Goal: Transaction & Acquisition: Download file/media

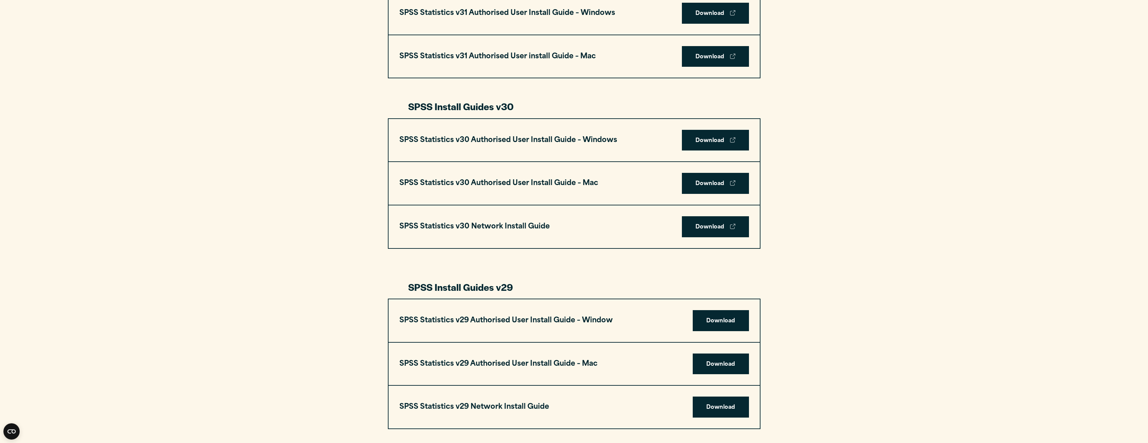
scroll to position [414, 0]
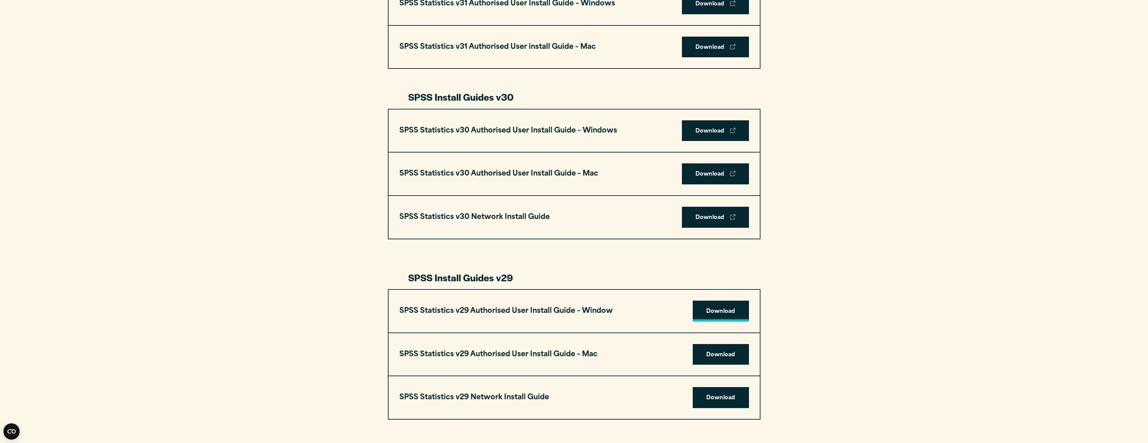
click at [719, 311] on link "Download" at bounding box center [720, 310] width 56 height 21
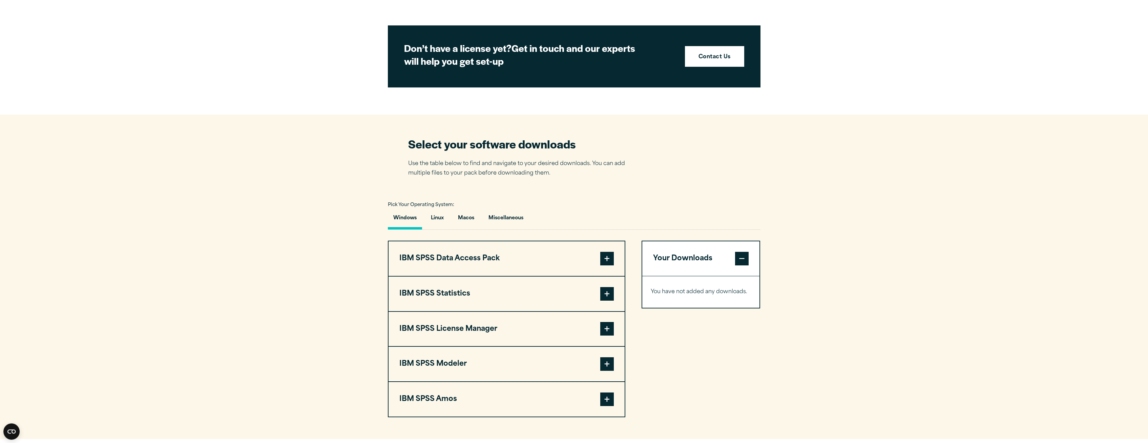
scroll to position [311, 0]
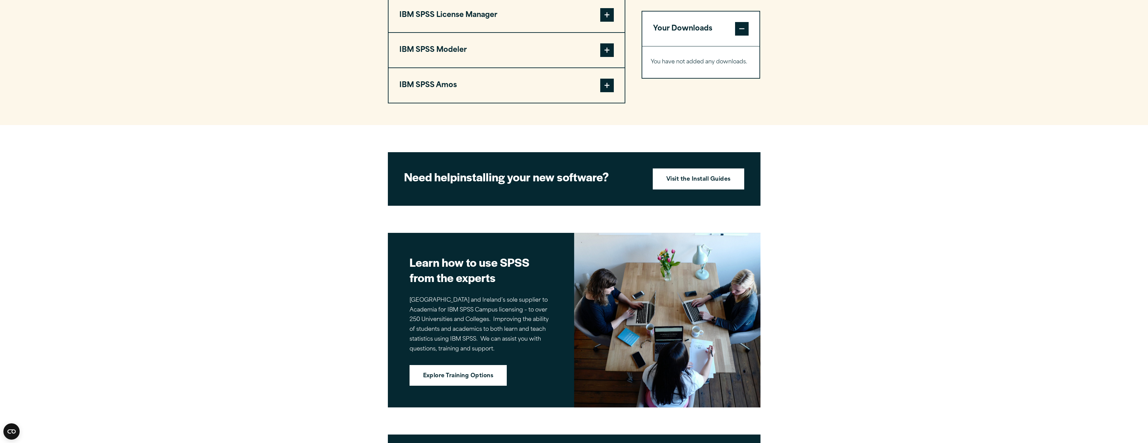
scroll to position [518, 0]
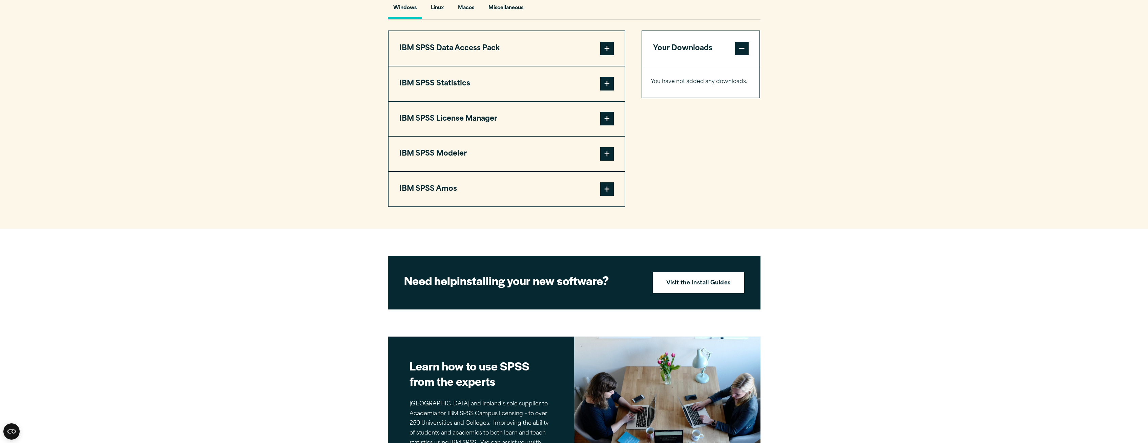
click at [405, 11] on button "Windows" at bounding box center [405, 9] width 34 height 19
click at [605, 46] on span at bounding box center [607, 49] width 14 height 14
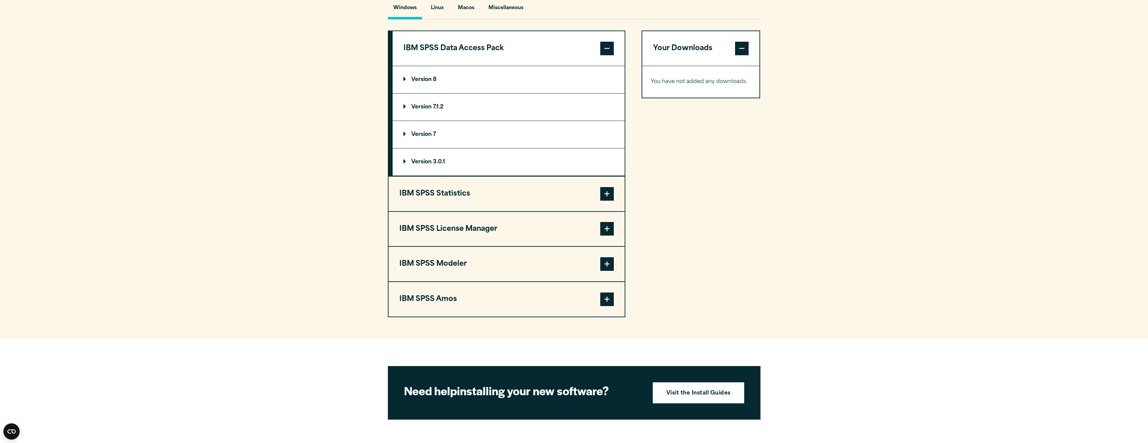
click at [605, 46] on span at bounding box center [607, 49] width 14 height 14
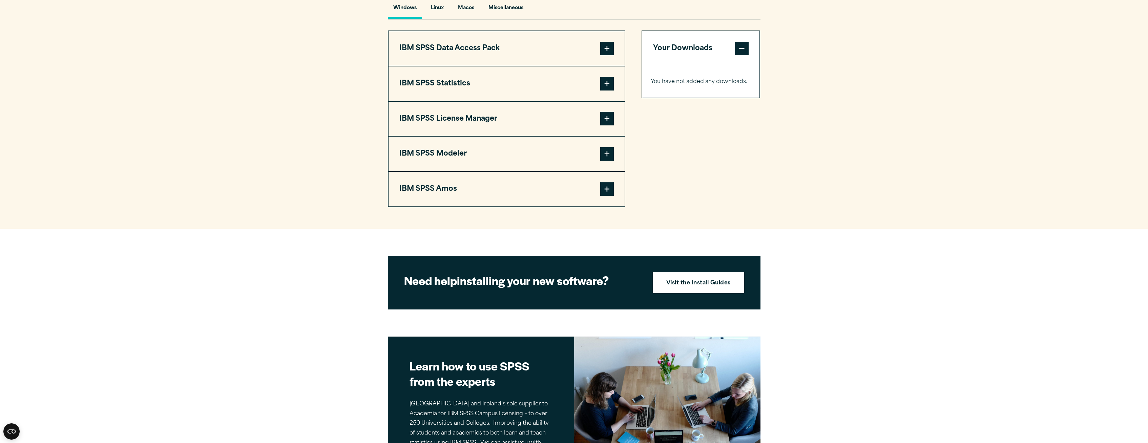
click at [606, 83] on span at bounding box center [607, 84] width 14 height 14
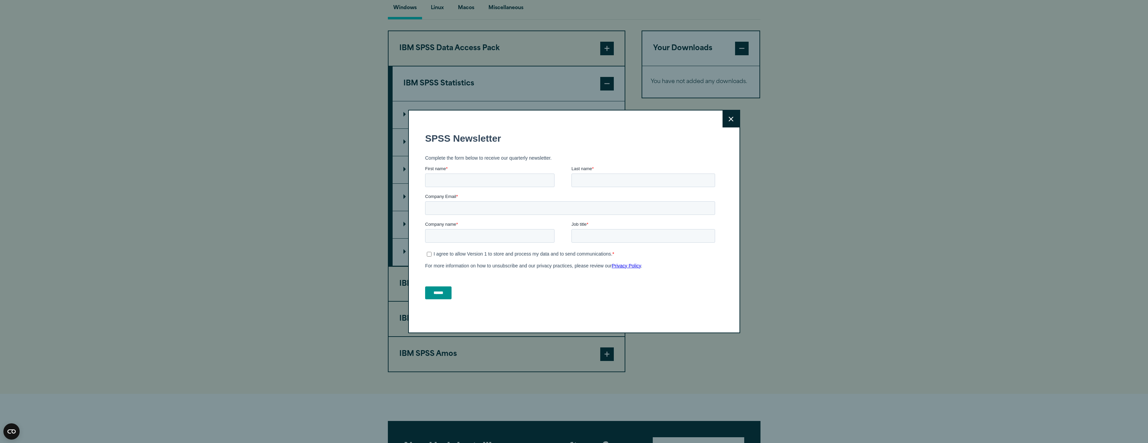
scroll to position [0, 0]
click at [727, 114] on button "Close" at bounding box center [730, 118] width 17 height 17
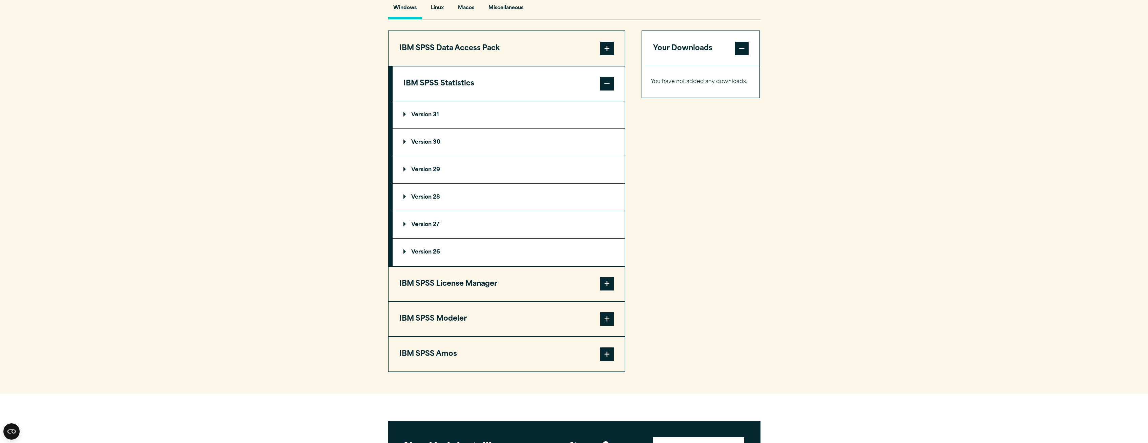
click at [400, 168] on summary "Version 29" at bounding box center [508, 169] width 232 height 27
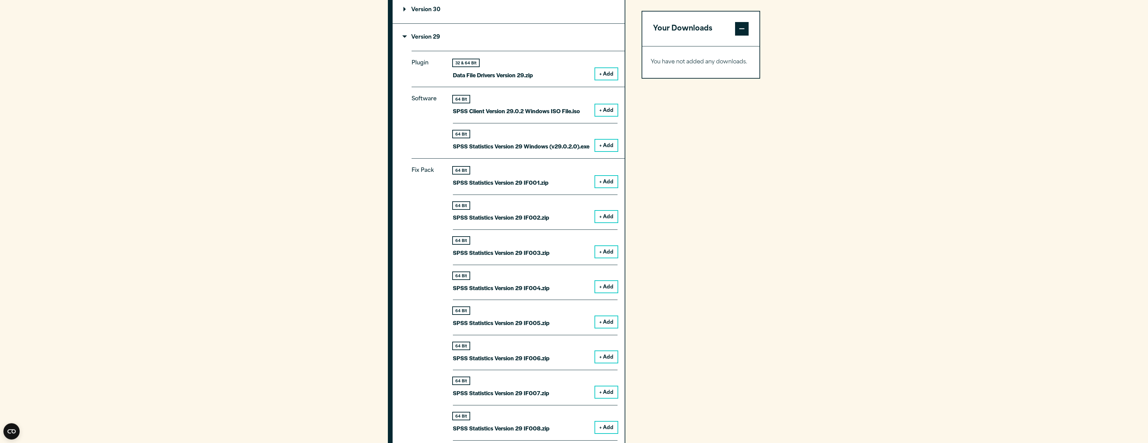
scroll to position [587, 0]
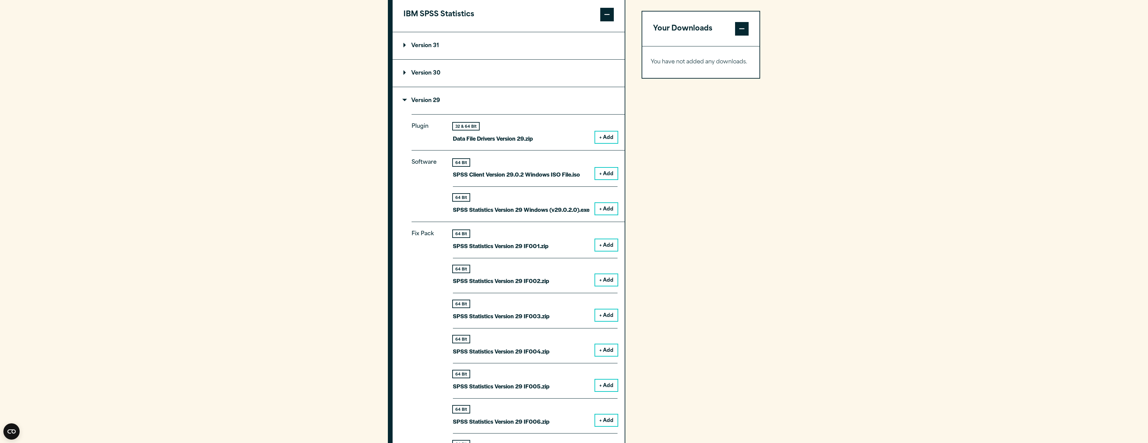
click at [603, 212] on button "+ Add" at bounding box center [606, 209] width 22 height 12
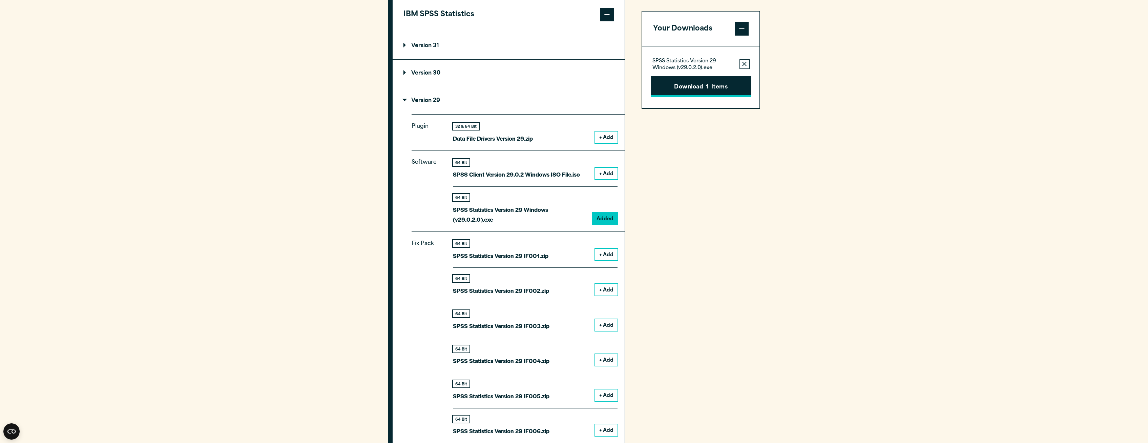
click at [692, 90] on button "Download 1 Items" at bounding box center [700, 86] width 101 height 21
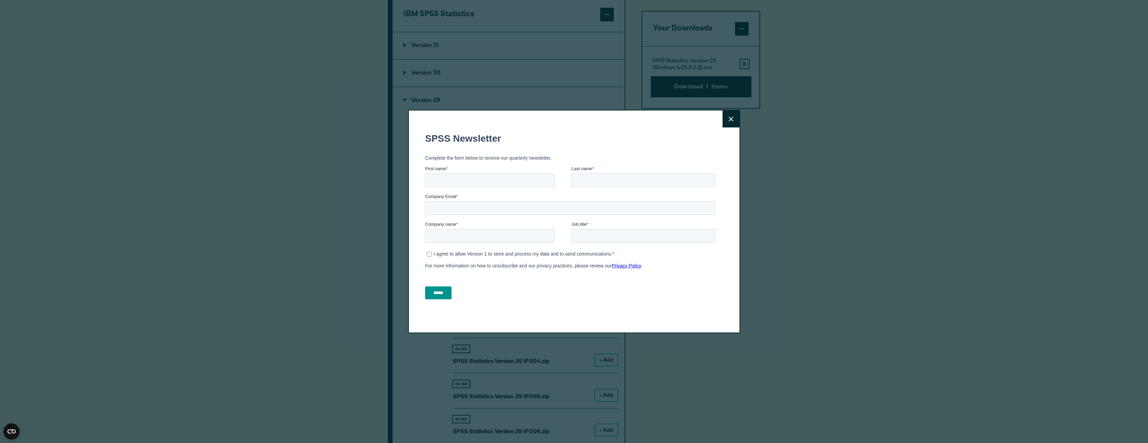
click at [730, 123] on button "Close" at bounding box center [730, 118] width 17 height 17
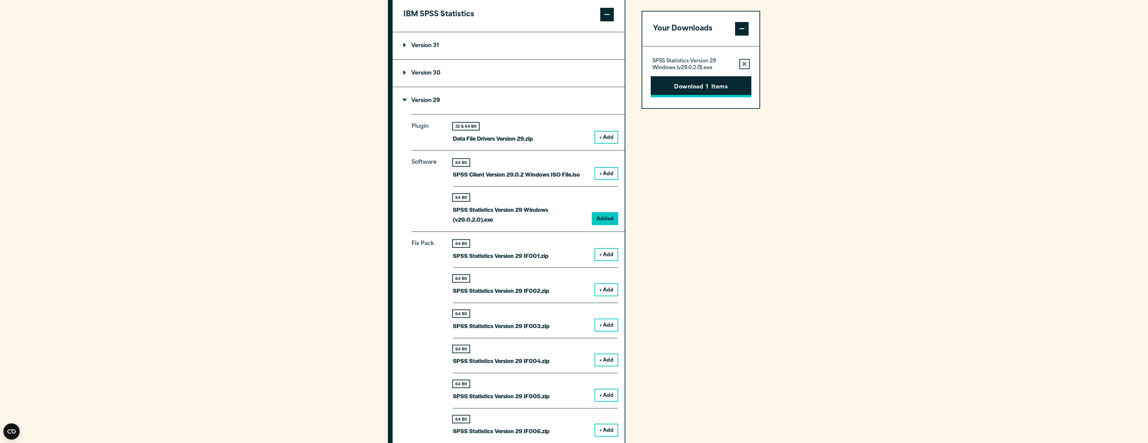
click at [695, 93] on button "Download 1 Items" at bounding box center [700, 86] width 101 height 21
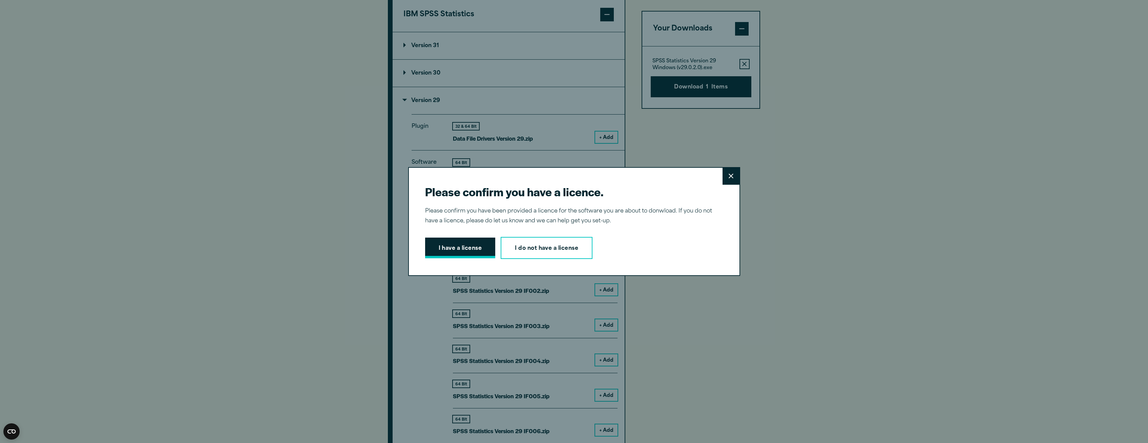
click at [447, 250] on button "I have a license" at bounding box center [460, 247] width 70 height 21
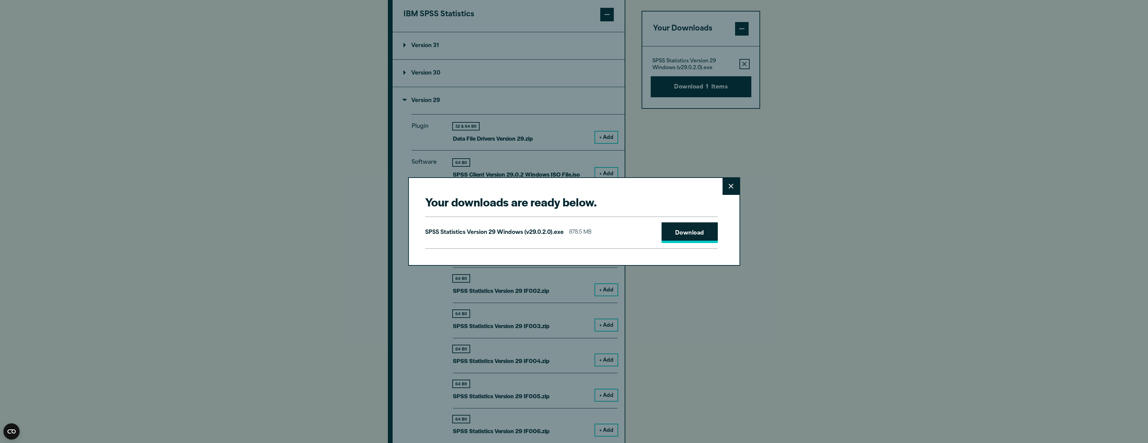
click at [683, 234] on link "Download" at bounding box center [689, 232] width 56 height 21
